Goal: Task Accomplishment & Management: Use online tool/utility

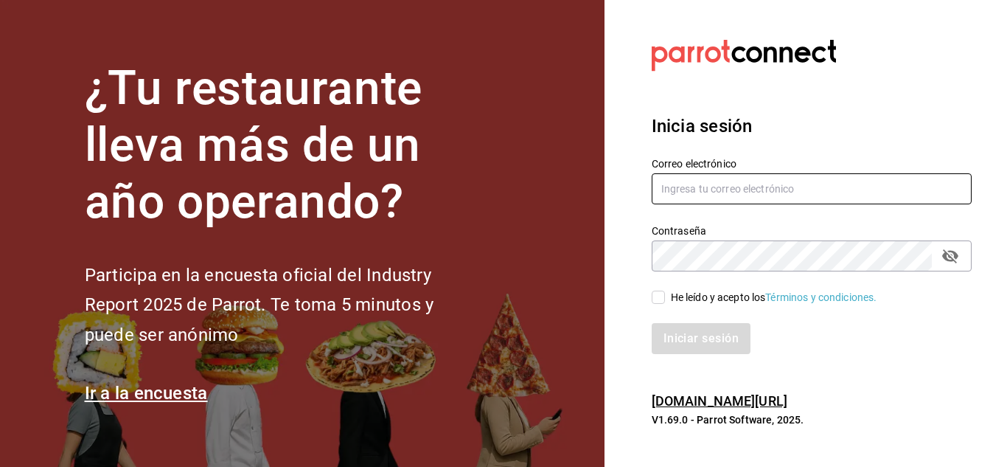
type input "christianjosegm17@gmail.com"
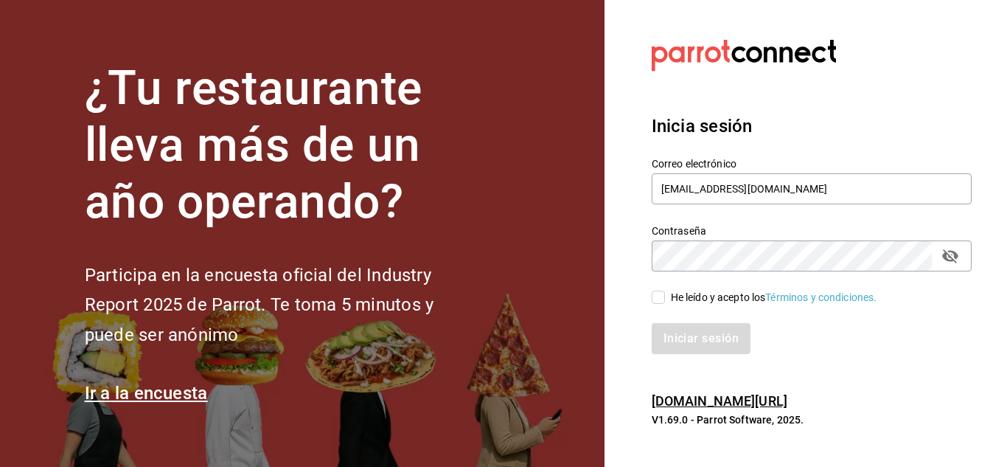
click at [654, 294] on input "He leído y acepto los Términos y condiciones." at bounding box center [658, 297] width 13 height 13
checkbox input "true"
click at [684, 336] on button "Iniciar sesión" at bounding box center [702, 338] width 100 height 31
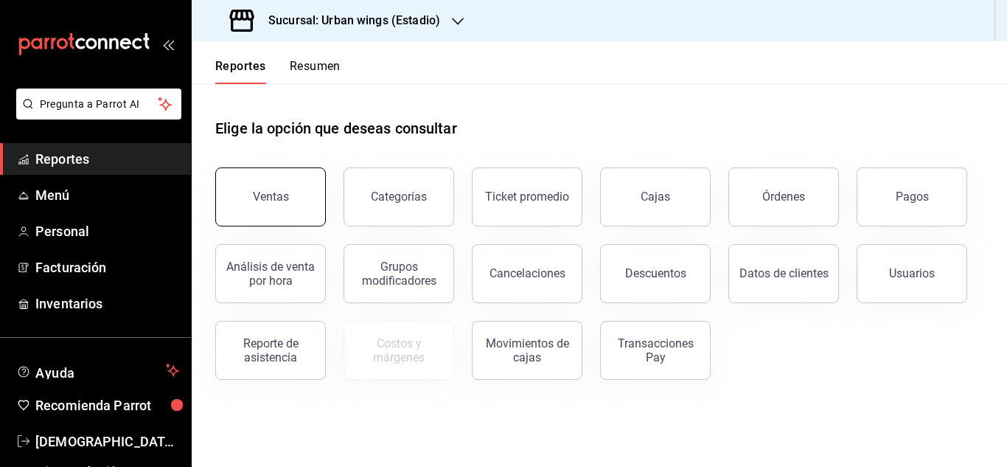
click at [273, 187] on button "Ventas" at bounding box center [270, 196] width 111 height 59
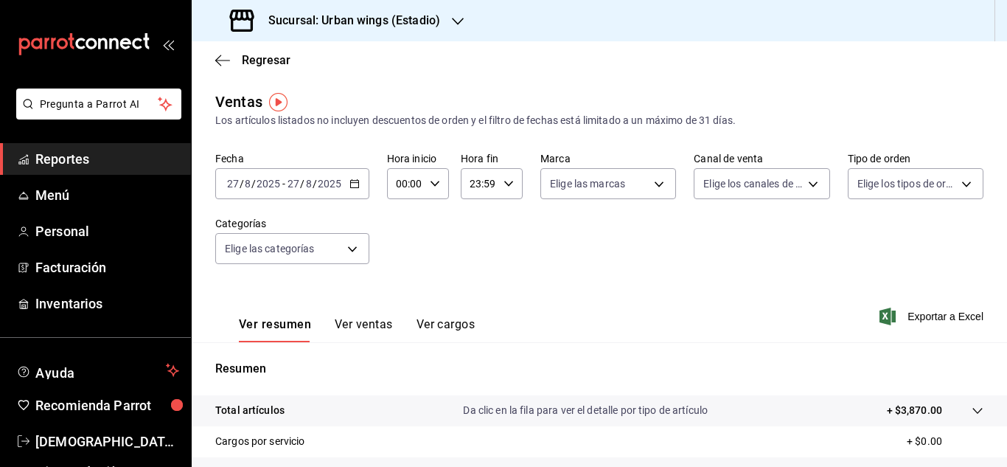
click at [347, 183] on div "[DATE] [DATE] - [DATE] [DATE]" at bounding box center [292, 183] width 154 height 31
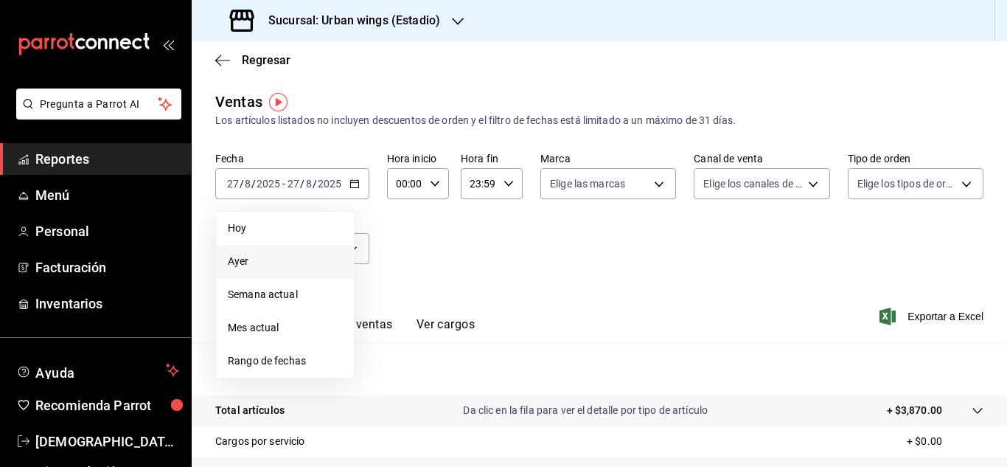
click at [254, 263] on span "Ayer" at bounding box center [285, 261] width 114 height 15
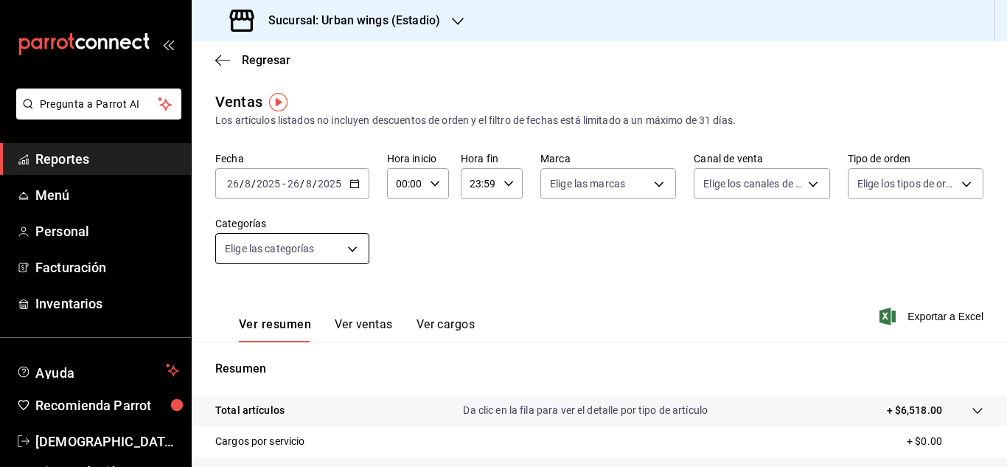
click at [353, 249] on body "Pregunta a Parrot AI Reportes Menú Personal Facturación Inventarios Ayuda Recom…" at bounding box center [503, 233] width 1007 height 467
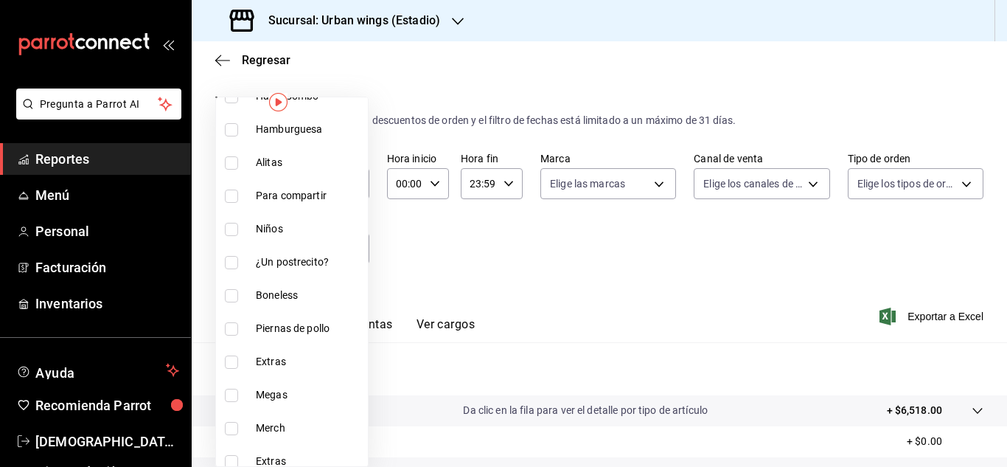
scroll to position [479, 0]
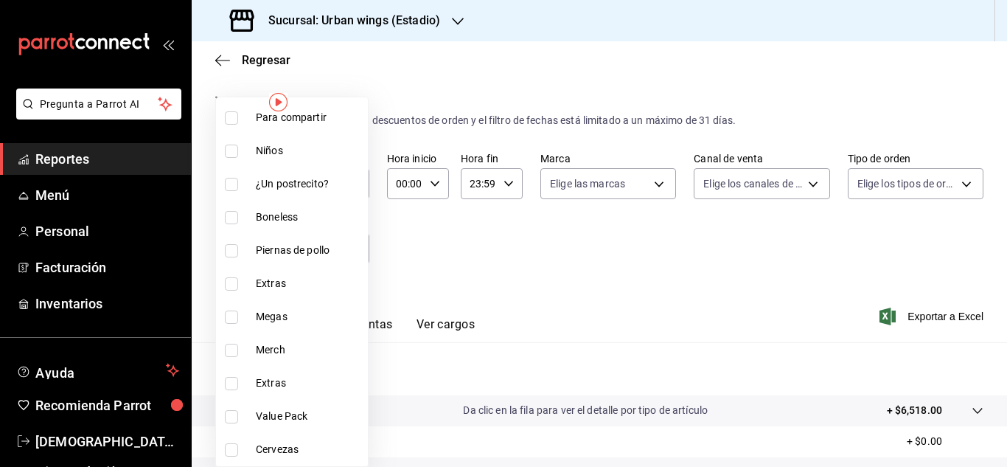
click at [274, 176] on li "¿Un postrecito?" at bounding box center [292, 183] width 152 height 33
type input "7174bb25-aaab-481c-8b36-103bcf1ac3f9"
checkbox input "true"
click at [583, 250] on div at bounding box center [503, 233] width 1007 height 467
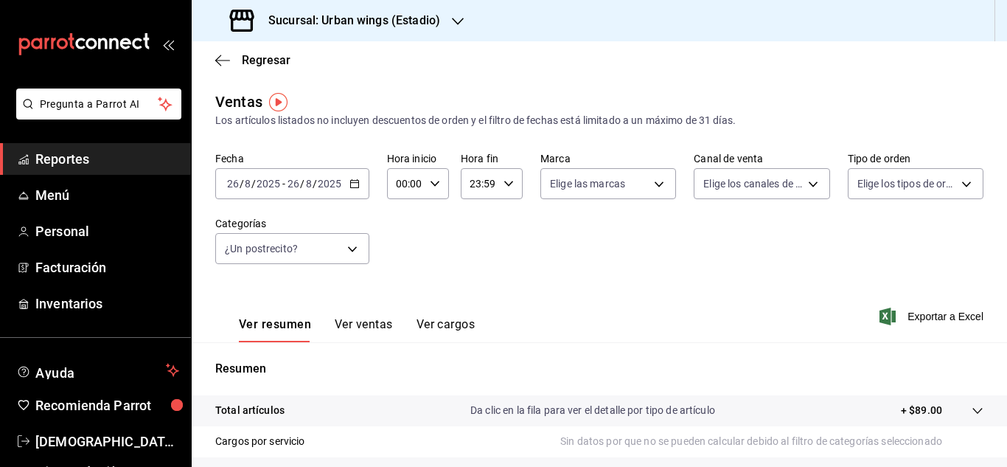
click at [363, 318] on button "Ver ventas" at bounding box center [364, 329] width 58 height 25
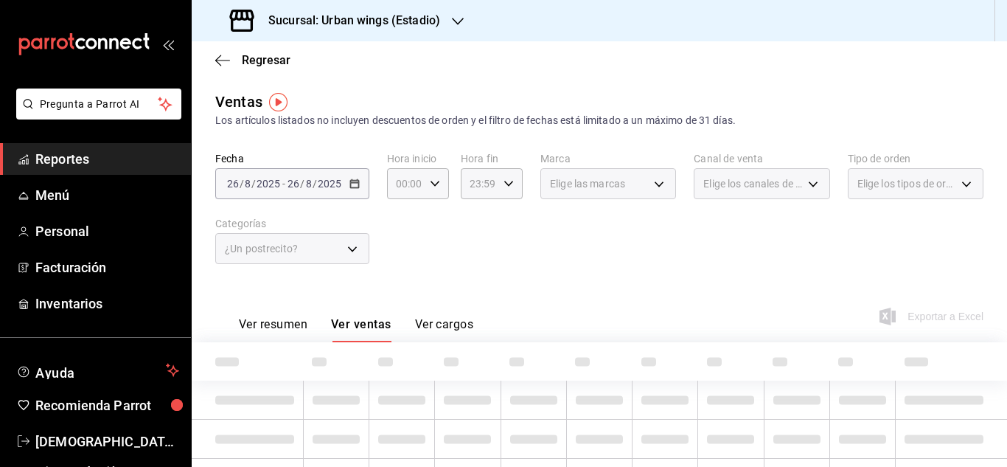
click at [364, 318] on button "Ver ventas" at bounding box center [361, 329] width 60 height 25
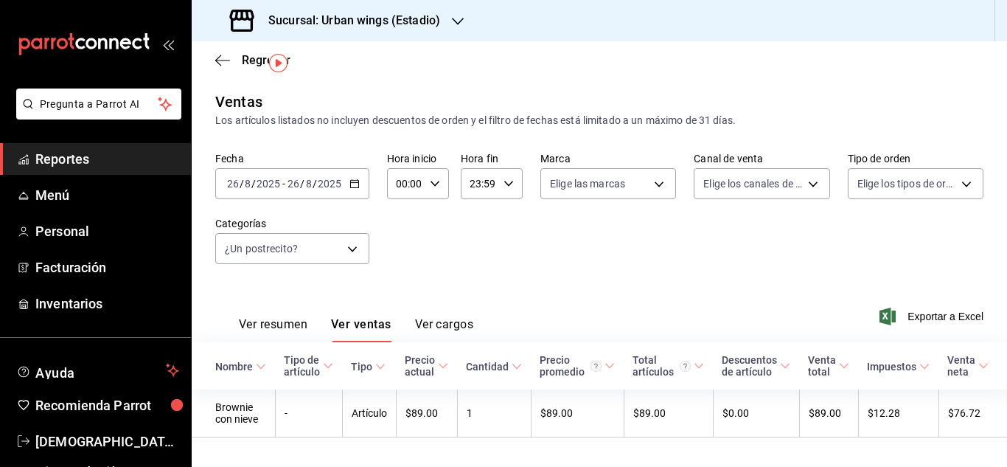
scroll to position [39, 0]
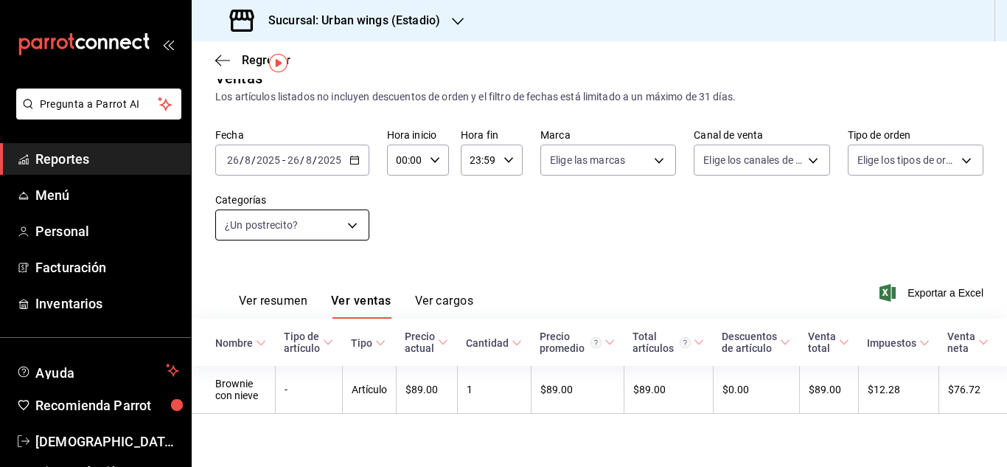
click at [353, 209] on body "Pregunta a Parrot AI Reportes Menú Personal Facturación Inventarios Ayuda Recom…" at bounding box center [503, 233] width 1007 height 467
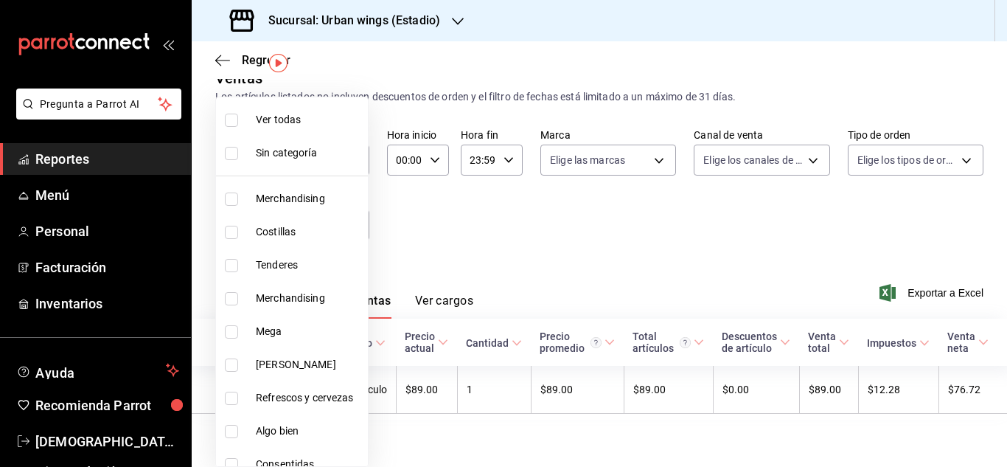
scroll to position [479, 0]
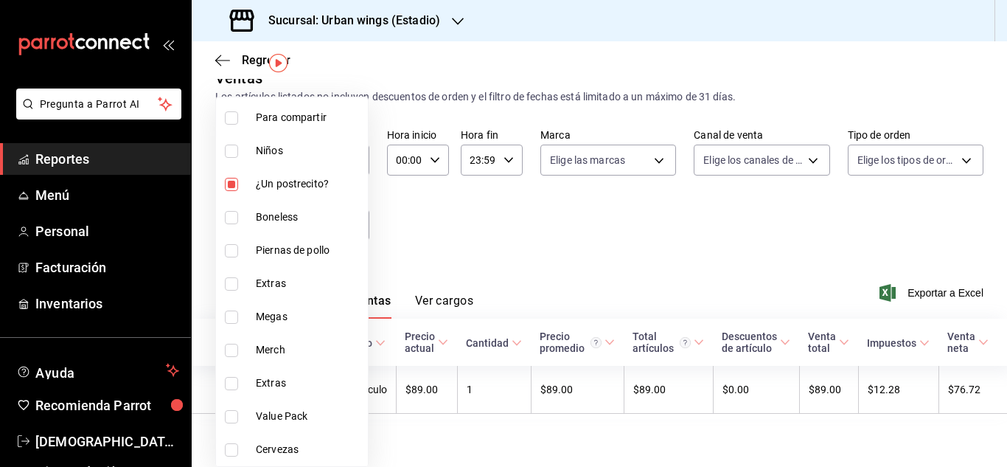
click at [232, 186] on input "checkbox" at bounding box center [231, 184] width 13 height 13
checkbox input "false"
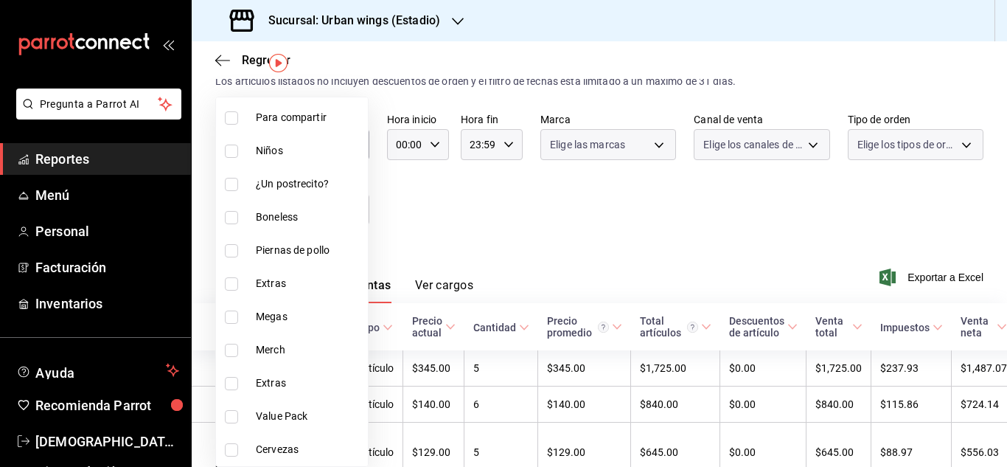
click at [229, 321] on input "checkbox" at bounding box center [231, 316] width 13 height 13
checkbox input "true"
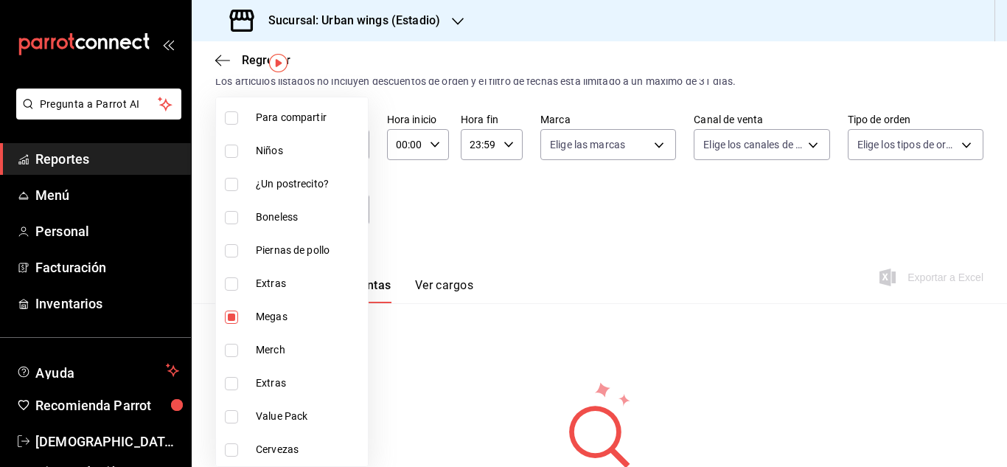
click at [224, 439] on li "Cervezas" at bounding box center [292, 449] width 152 height 33
type input "8df2514f-7561-42d1-8a2b-dd4832a340f1,09719a8d-2f82-4aae-9d36-c6ee90bf7e24"
checkbox input "true"
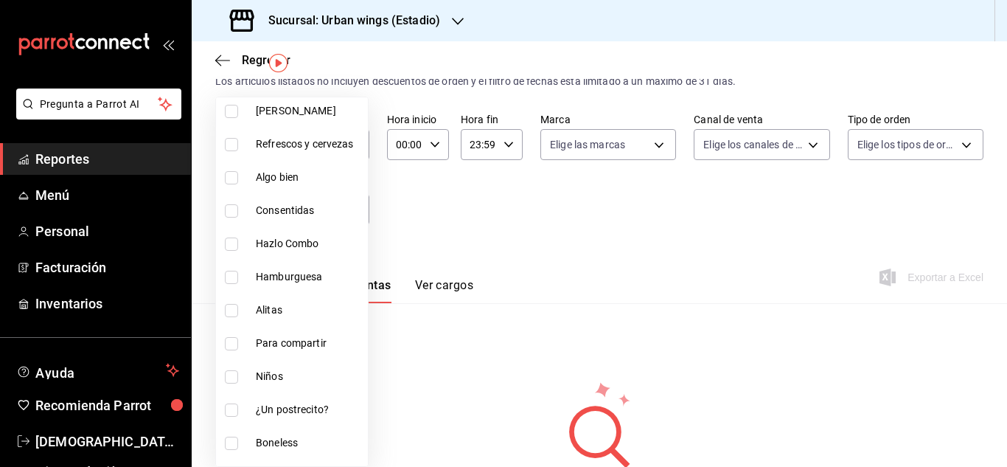
scroll to position [251, 0]
click at [230, 243] on input "checkbox" at bounding box center [231, 246] width 13 height 13
checkbox input "true"
type input "8df2514f-7561-42d1-8a2b-dd4832a340f1,09719a8d-2f82-4aae-9d36-c6ee90bf7e24,04df8…"
drag, startPoint x: 231, startPoint y: 215, endPoint x: 232, endPoint y: 184, distance: 31.0
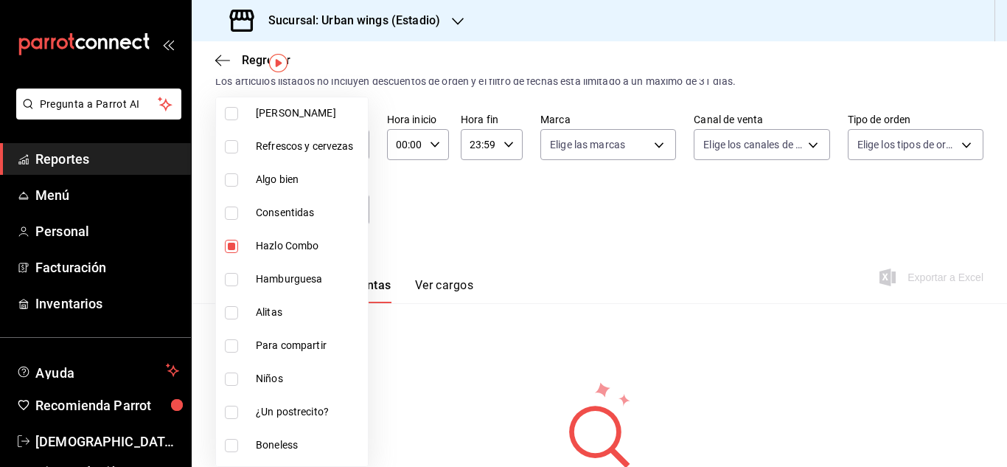
click at [232, 215] on input "checkbox" at bounding box center [231, 212] width 13 height 13
checkbox input "true"
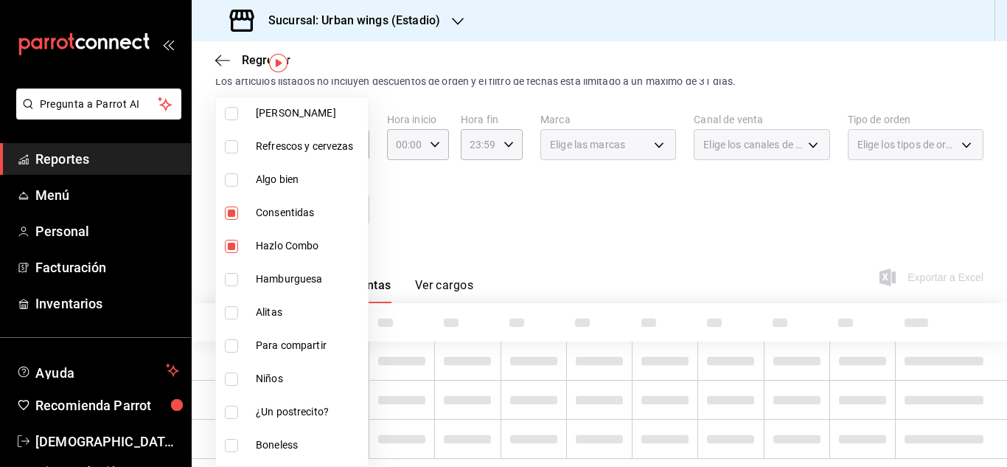
type input "8df2514f-7561-42d1-8a2b-dd4832a340f1,09719a8d-2f82-4aae-9d36-c6ee90bf7e24,04df8…"
click at [232, 177] on input "checkbox" at bounding box center [231, 179] width 13 height 13
checkbox input "true"
click at [238, 156] on li "Refrescos y cervezas" at bounding box center [292, 146] width 152 height 33
type input "8df2514f-7561-42d1-8a2b-dd4832a340f1,09719a8d-2f82-4aae-9d36-c6ee90bf7e24,04df8…"
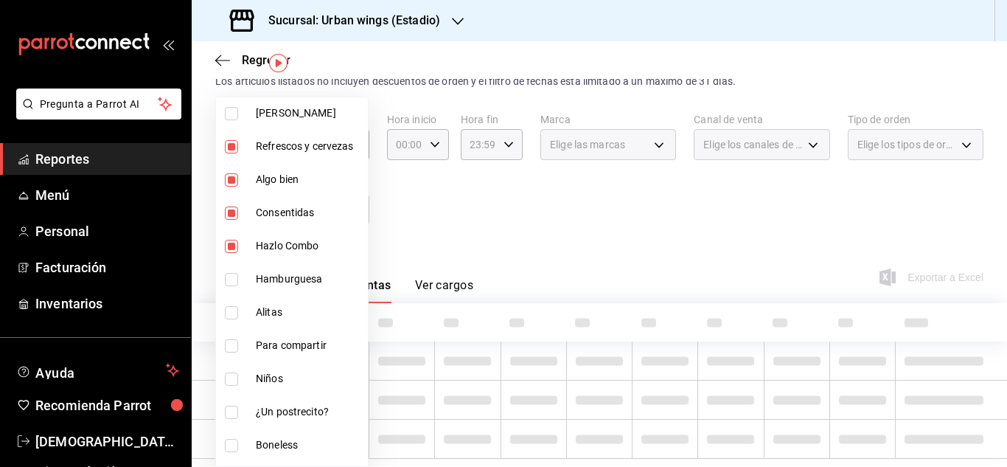
checkbox input "true"
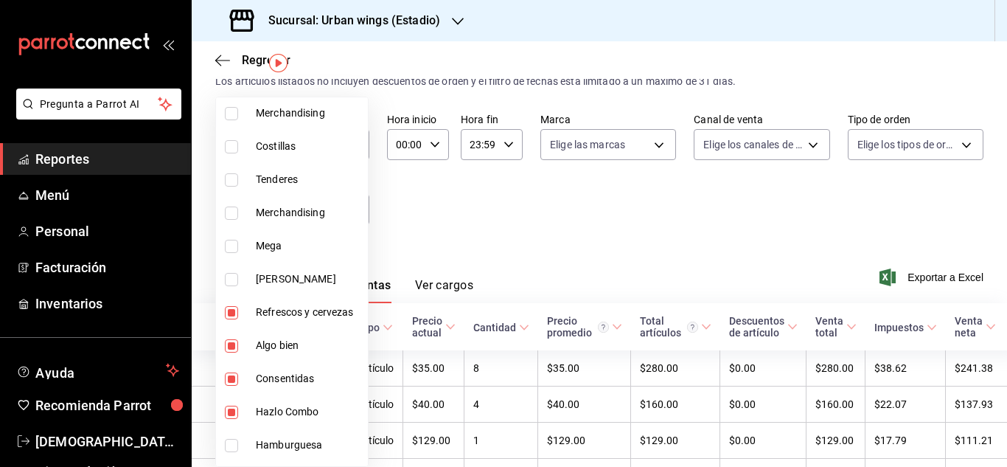
scroll to position [88, 0]
click at [230, 239] on input "checkbox" at bounding box center [231, 243] width 13 height 13
checkbox input "true"
type input "8df2514f-7561-42d1-8a2b-dd4832a340f1,09719a8d-2f82-4aae-9d36-c6ee90bf7e24,04df8…"
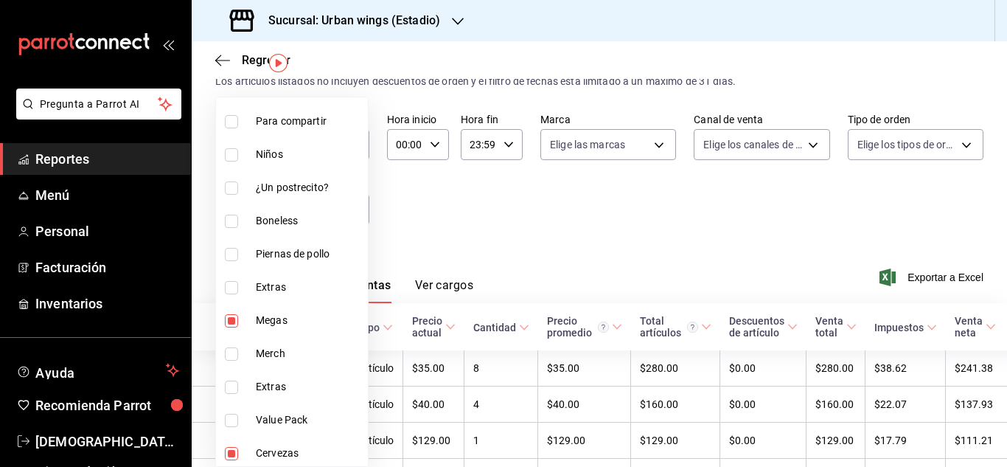
scroll to position [479, 0]
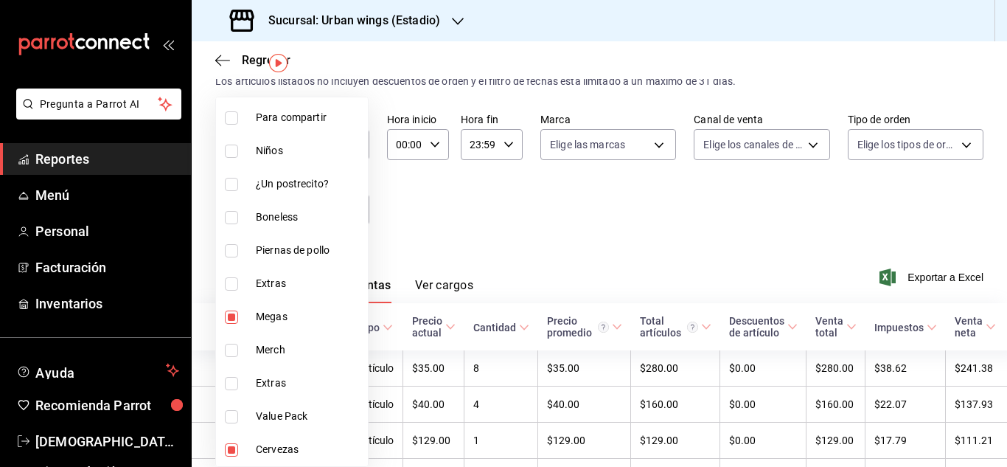
click at [605, 188] on div at bounding box center [503, 233] width 1007 height 467
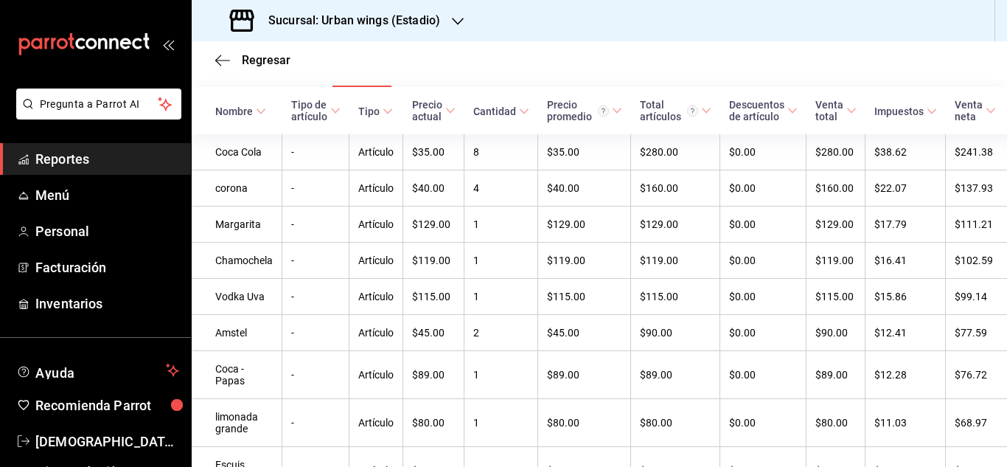
scroll to position [236, 0]
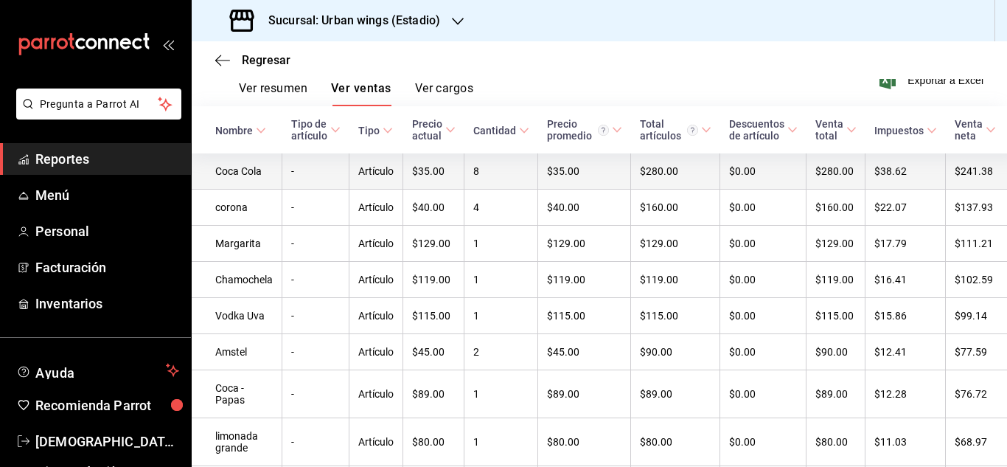
click at [993, 184] on td "$241.38" at bounding box center [983, 171] width 74 height 36
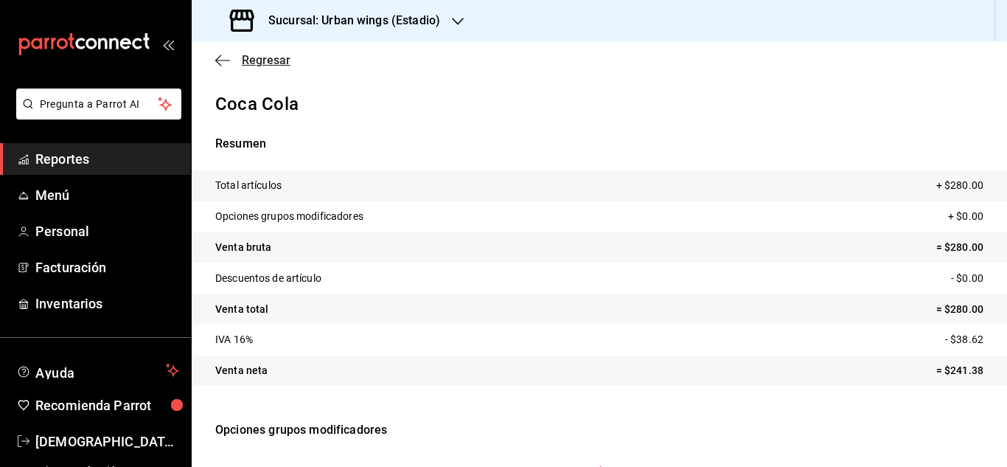
click at [221, 62] on icon "button" at bounding box center [222, 60] width 15 height 13
click at [218, 55] on icon "button" at bounding box center [222, 60] width 15 height 13
click at [221, 63] on icon "button" at bounding box center [222, 60] width 15 height 13
click at [269, 61] on span "Regresar" at bounding box center [266, 60] width 49 height 14
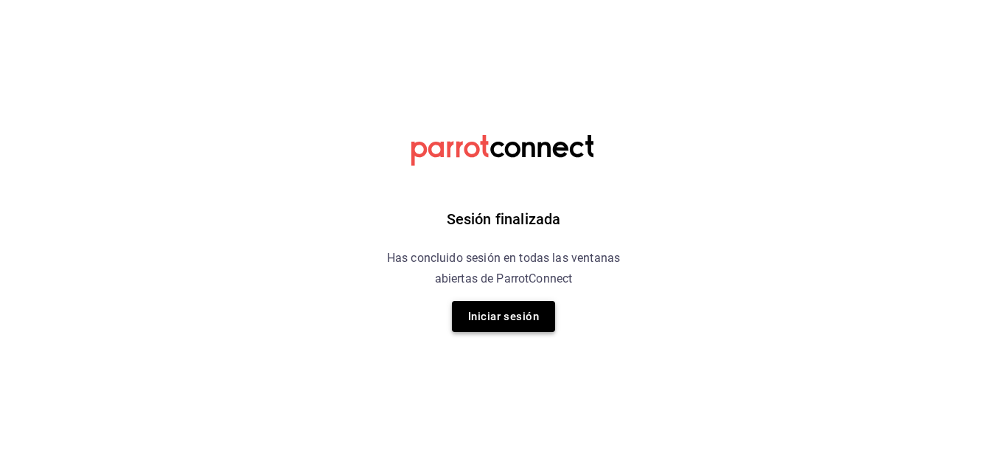
click at [496, 327] on button "Iniciar sesión" at bounding box center [503, 316] width 103 height 31
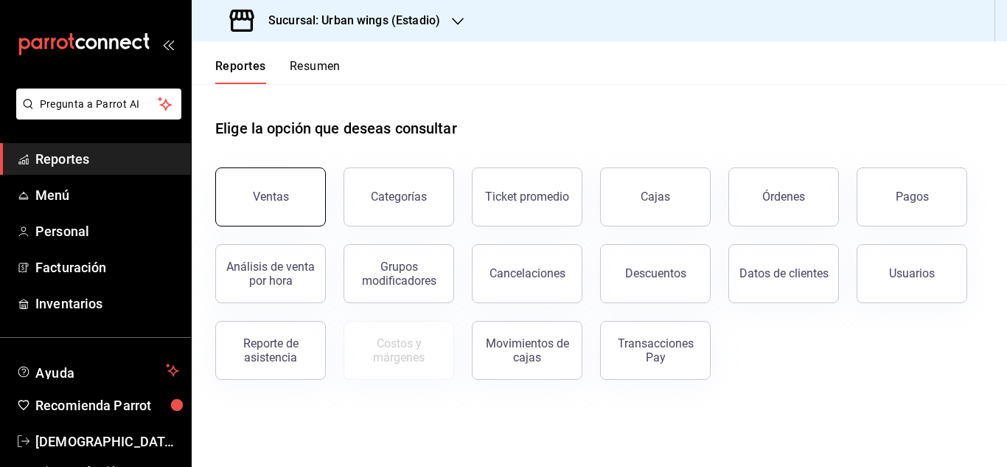
click at [280, 212] on button "Ventas" at bounding box center [270, 196] width 111 height 59
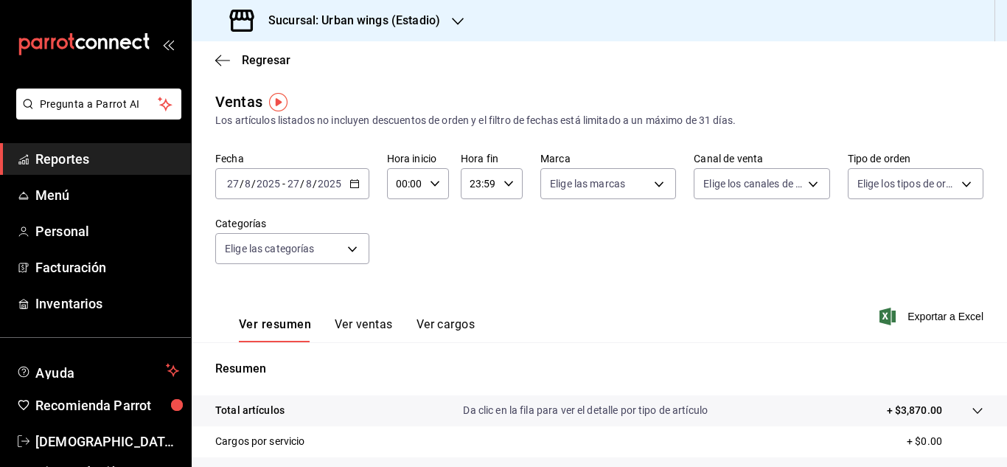
click at [364, 324] on button "Ver ventas" at bounding box center [364, 329] width 58 height 25
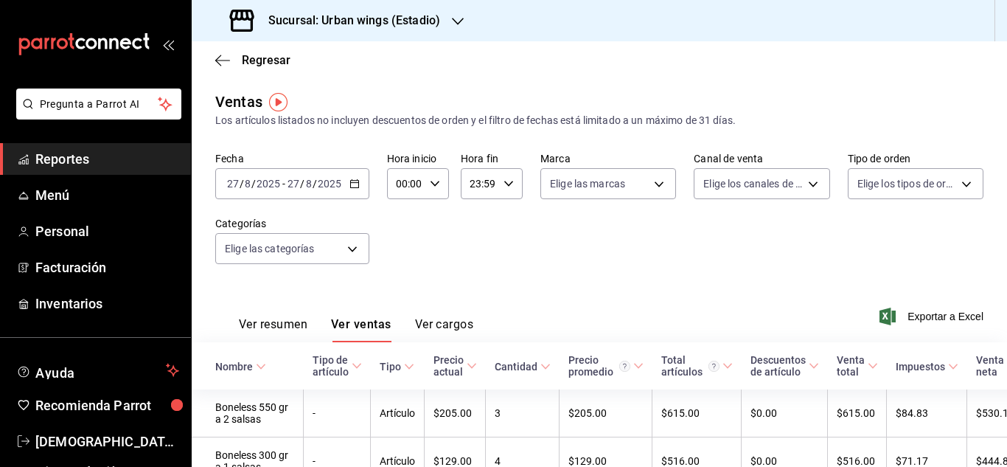
click at [361, 184] on div "[DATE] [DATE] - [DATE] [DATE]" at bounding box center [292, 183] width 154 height 31
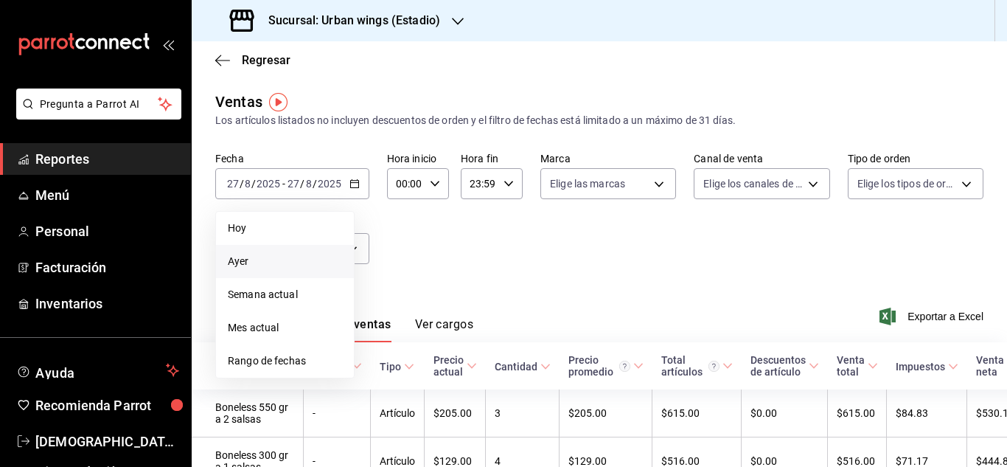
click at [263, 257] on span "Ayer" at bounding box center [285, 261] width 114 height 15
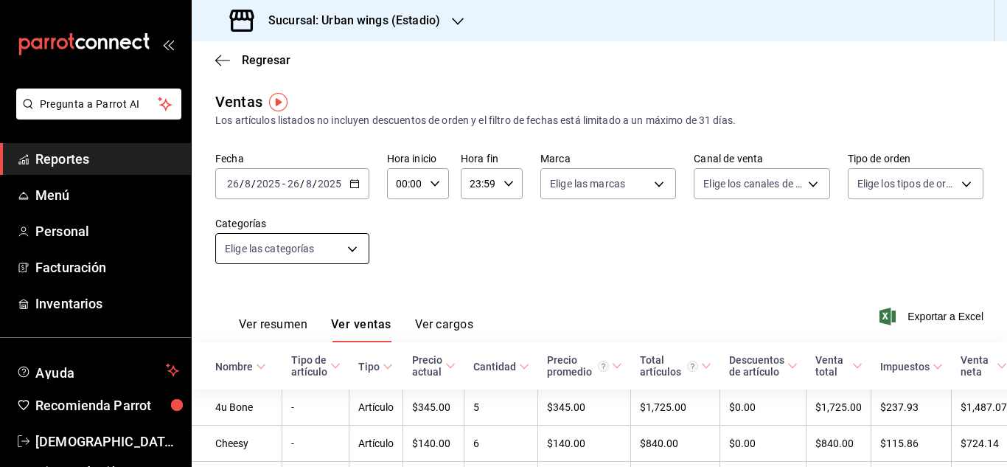
click at [323, 243] on body "Pregunta a Parrot AI Reportes Menú Personal Facturación Inventarios Ayuda Recom…" at bounding box center [503, 233] width 1007 height 467
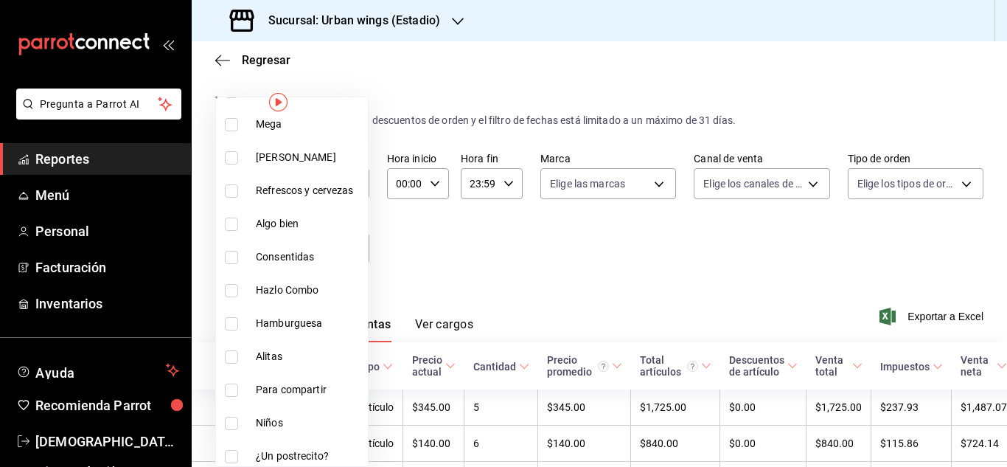
scroll to position [213, 0]
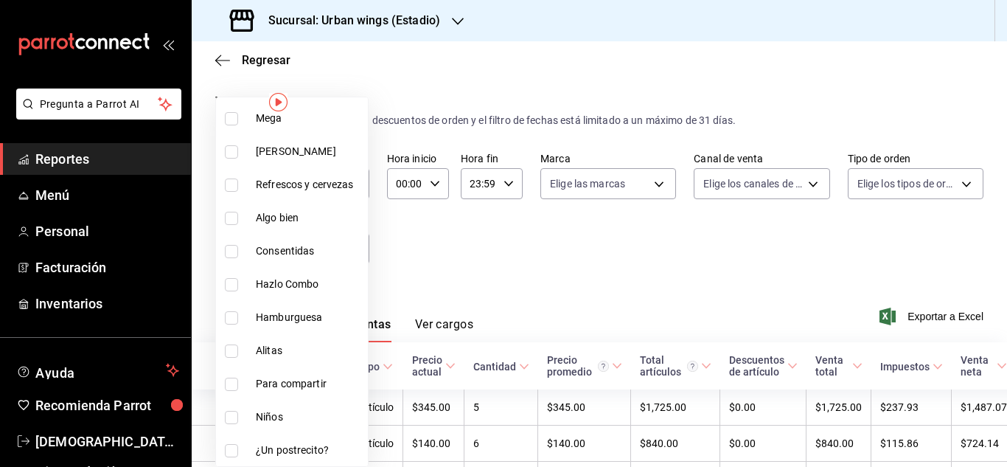
click at [227, 285] on input "checkbox" at bounding box center [231, 284] width 13 height 13
checkbox input "true"
type input "04df8747-9b35-4a4b-ae4a-9932155ed90a"
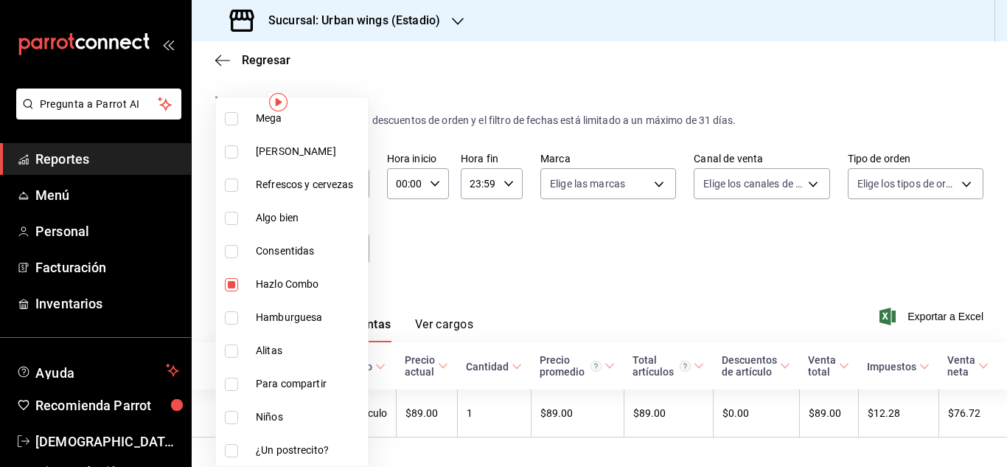
click at [501, 230] on div at bounding box center [503, 233] width 1007 height 467
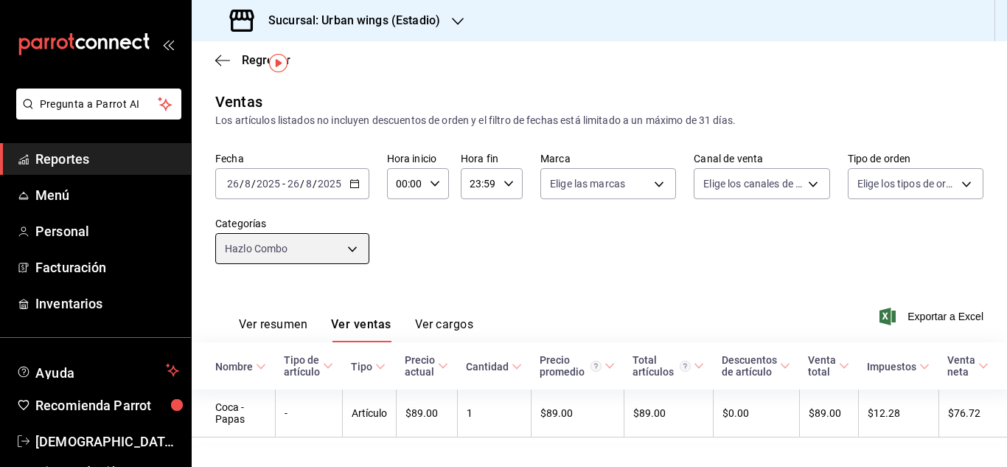
scroll to position [39, 0]
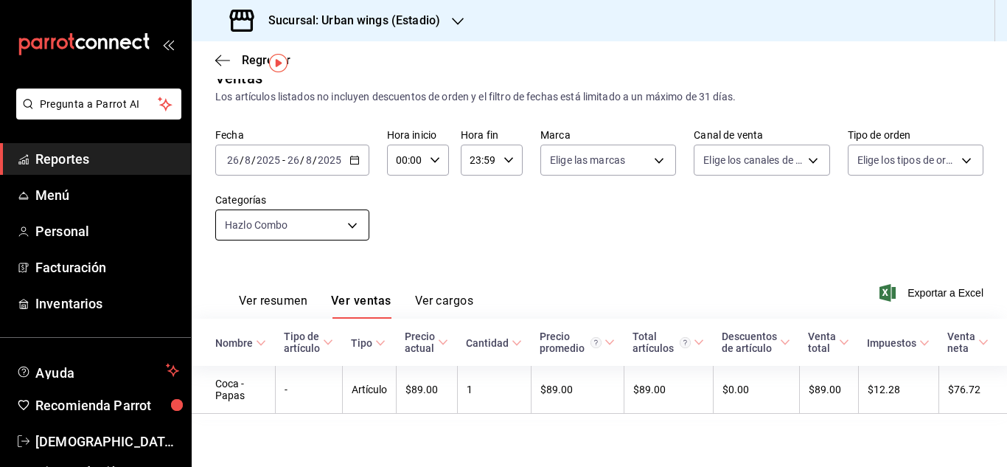
click at [353, 214] on body "Pregunta a Parrot AI Reportes Menú Personal Facturación Inventarios Ayuda Recom…" at bounding box center [503, 233] width 1007 height 467
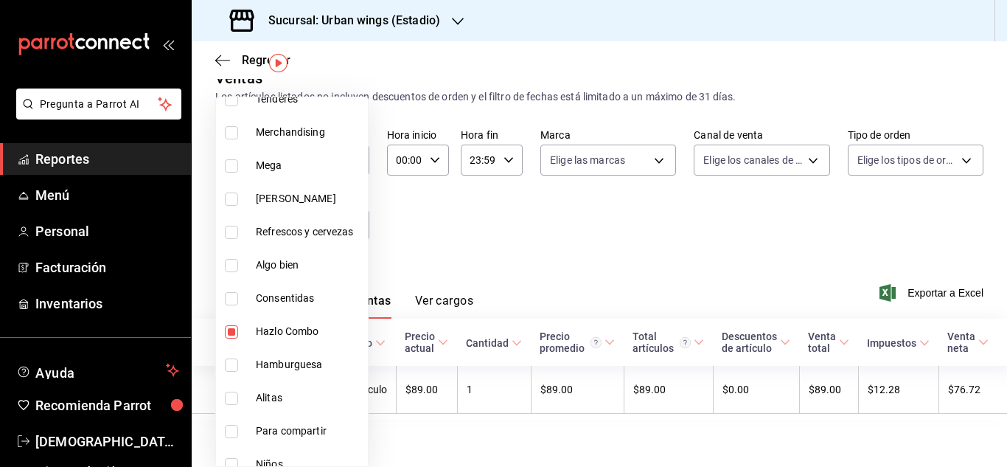
scroll to position [219, 0]
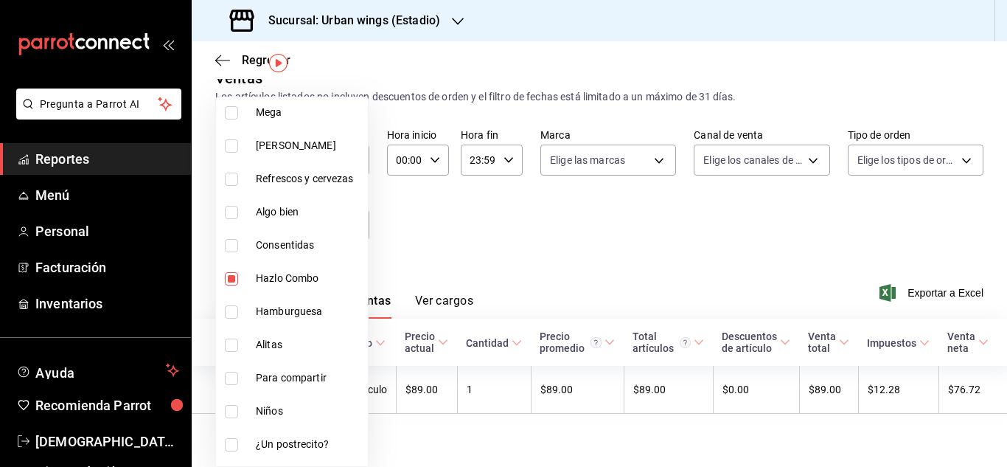
click at [231, 282] on input "checkbox" at bounding box center [231, 278] width 13 height 13
checkbox input "false"
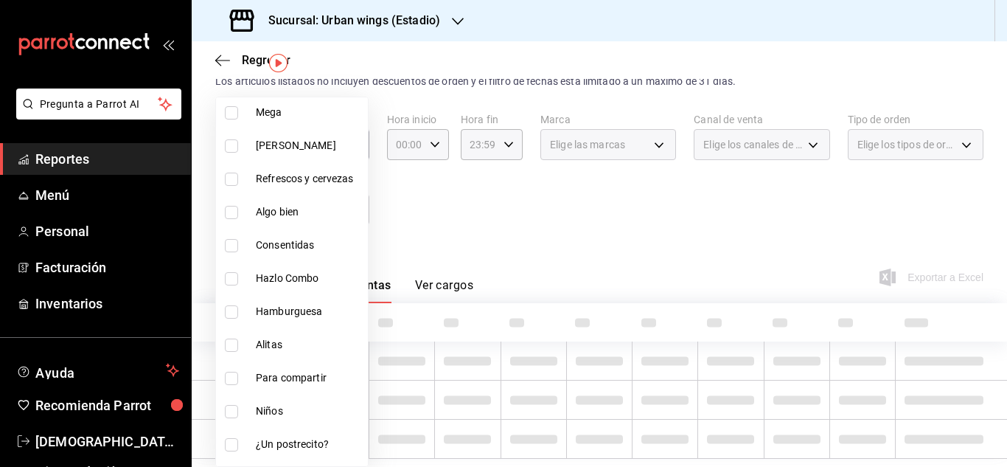
click at [235, 139] on input "checkbox" at bounding box center [231, 145] width 13 height 13
checkbox input "true"
type input "793f2141-2f1b-453b-a60d-bbd38fa62944"
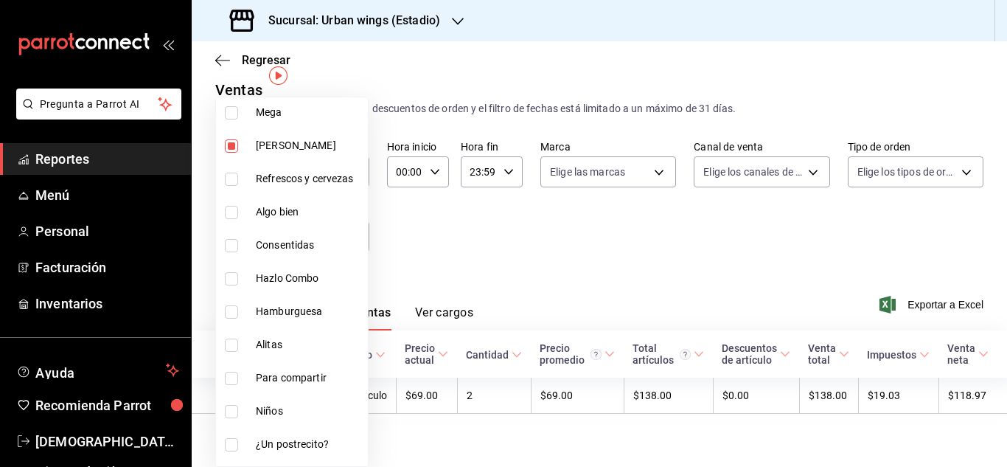
scroll to position [27, 0]
click at [544, 212] on div at bounding box center [503, 233] width 1007 height 467
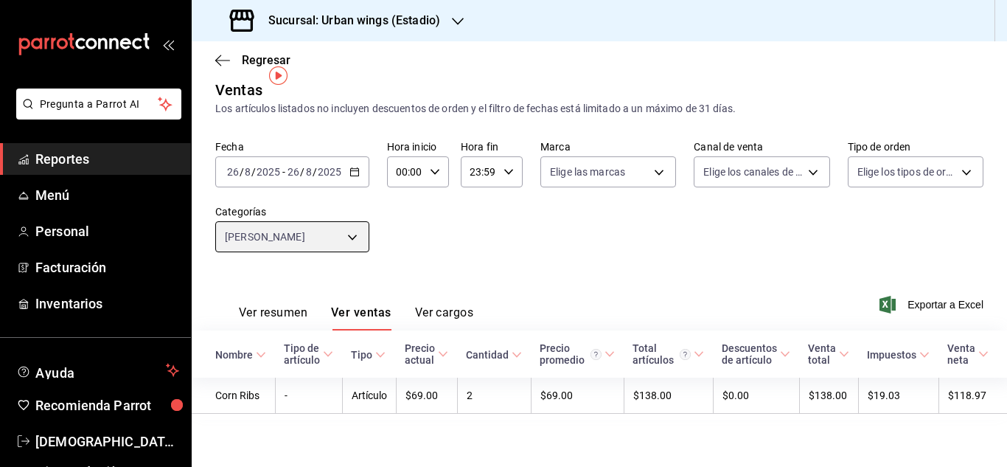
scroll to position [0, 9]
